Goal: Contribute content

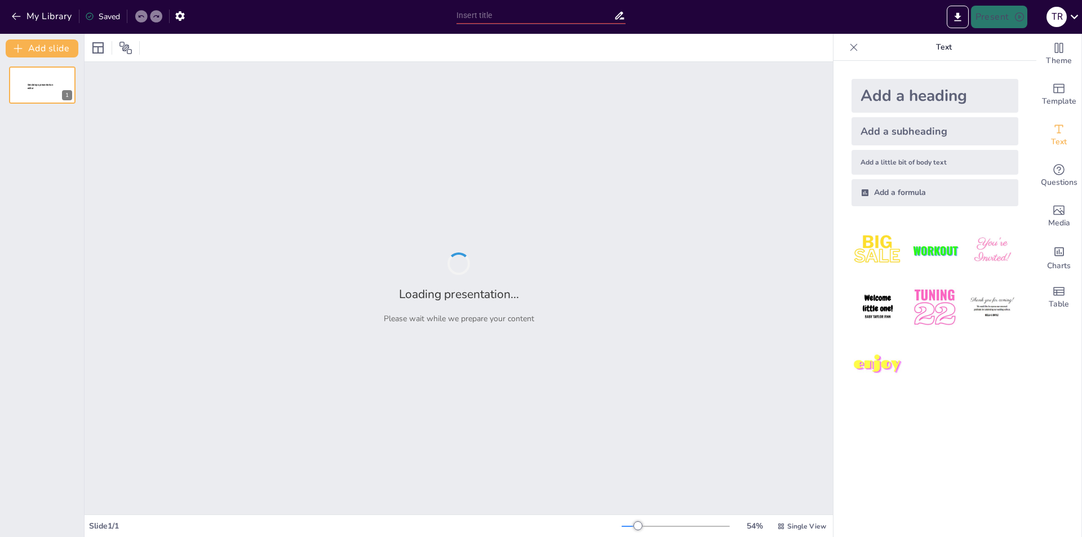
type input "Аналіз сучасних джерел фінансування інноваційної діяльності в [GEOGRAPHIC_DATA]…"
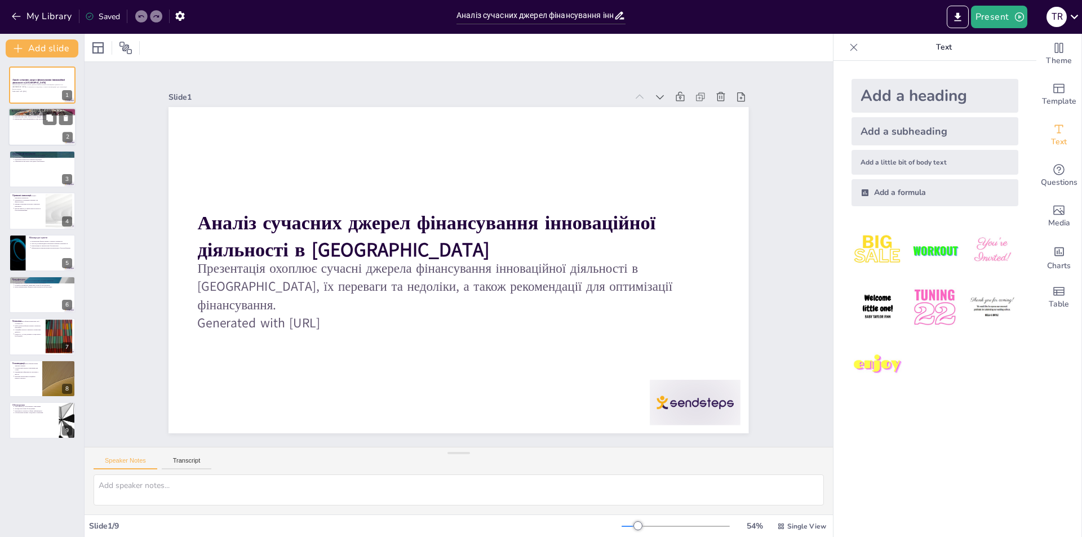
click at [25, 116] on p "Приватні інвестиції забезпечують швидке фінансування." at bounding box center [43, 117] width 59 height 2
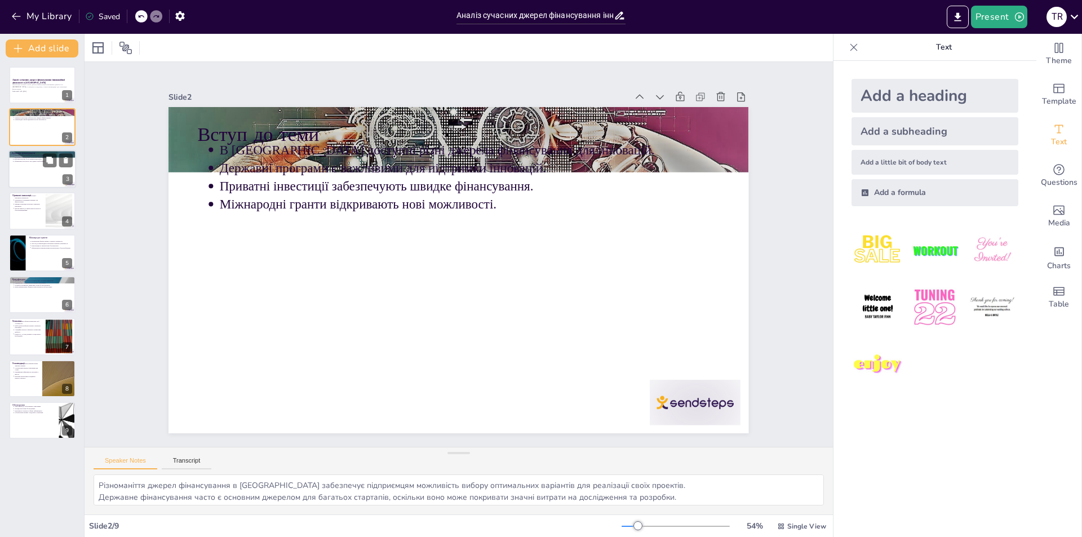
click at [37, 178] on div at bounding box center [42, 169] width 68 height 38
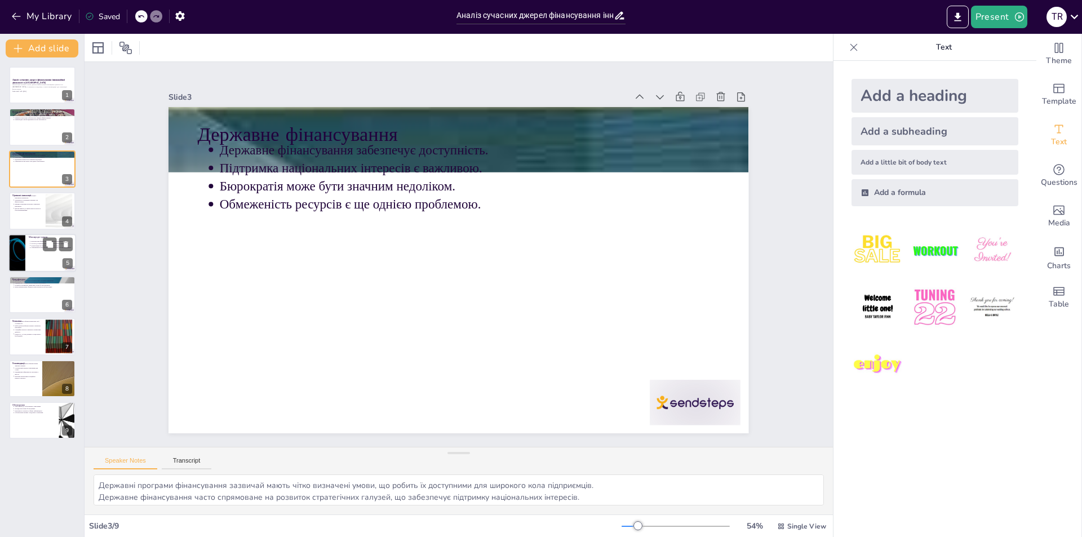
click at [37, 260] on div at bounding box center [42, 253] width 68 height 38
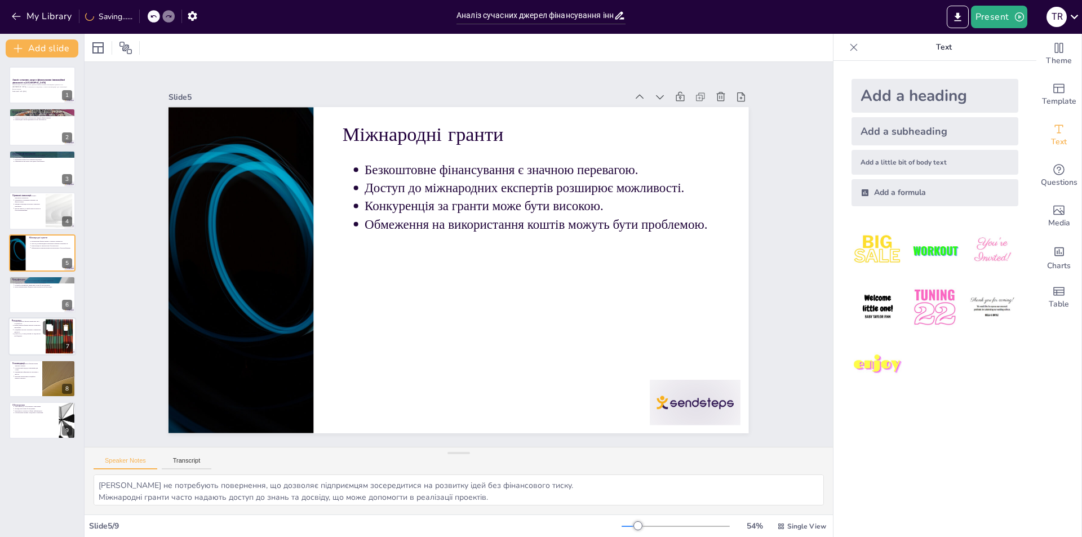
click at [39, 323] on p "Кожне джерело фінансування має свої особливості." at bounding box center [28, 323] width 28 height 5
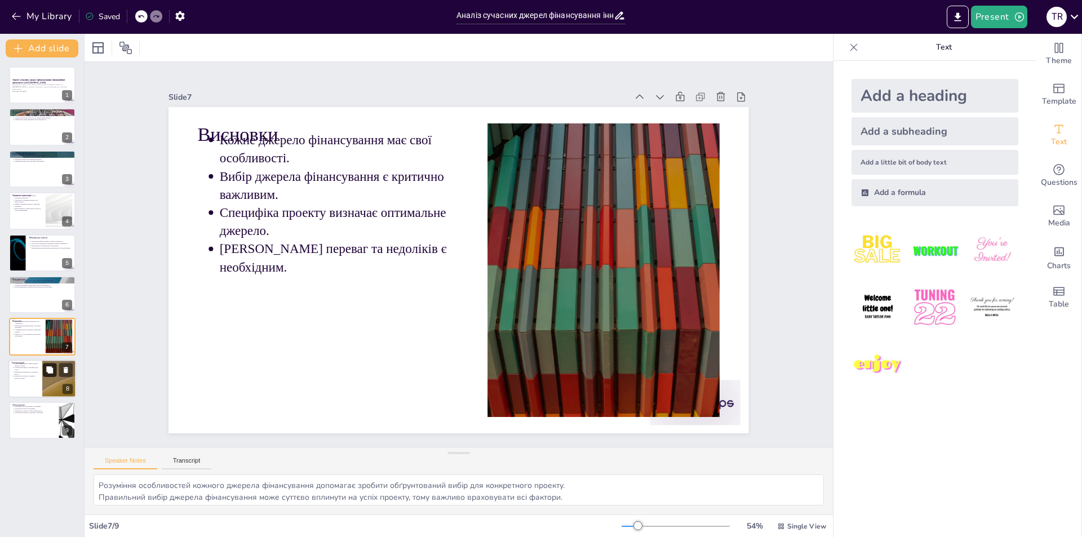
click at [46, 367] on icon at bounding box center [50, 370] width 8 height 8
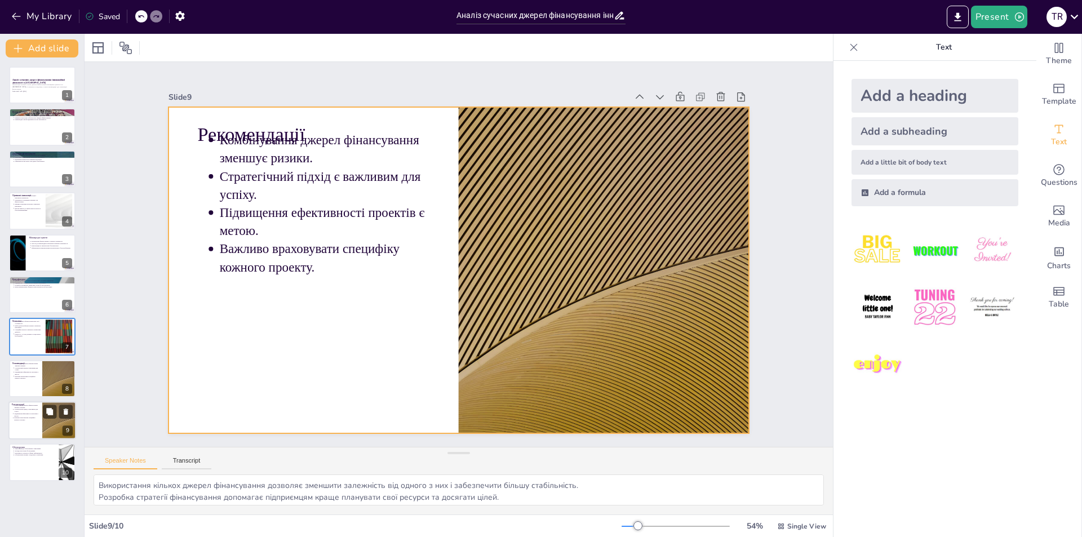
click at [35, 429] on div at bounding box center [42, 420] width 68 height 38
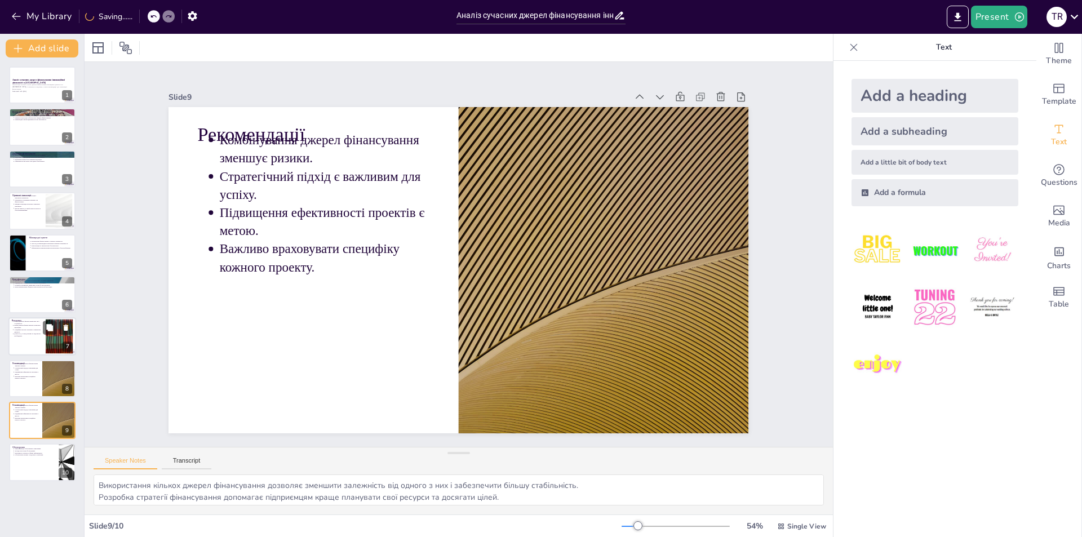
click at [50, 355] on div "Висновки Кожне джерело фінансування має свої особливості. Вибір джерела фінансу…" at bounding box center [42, 337] width 68 height 38
type textarea "Розуміння особливостей кожного джерела фінансування допомагає зробити обґрунтов…"
